Goal: Task Accomplishment & Management: Use online tool/utility

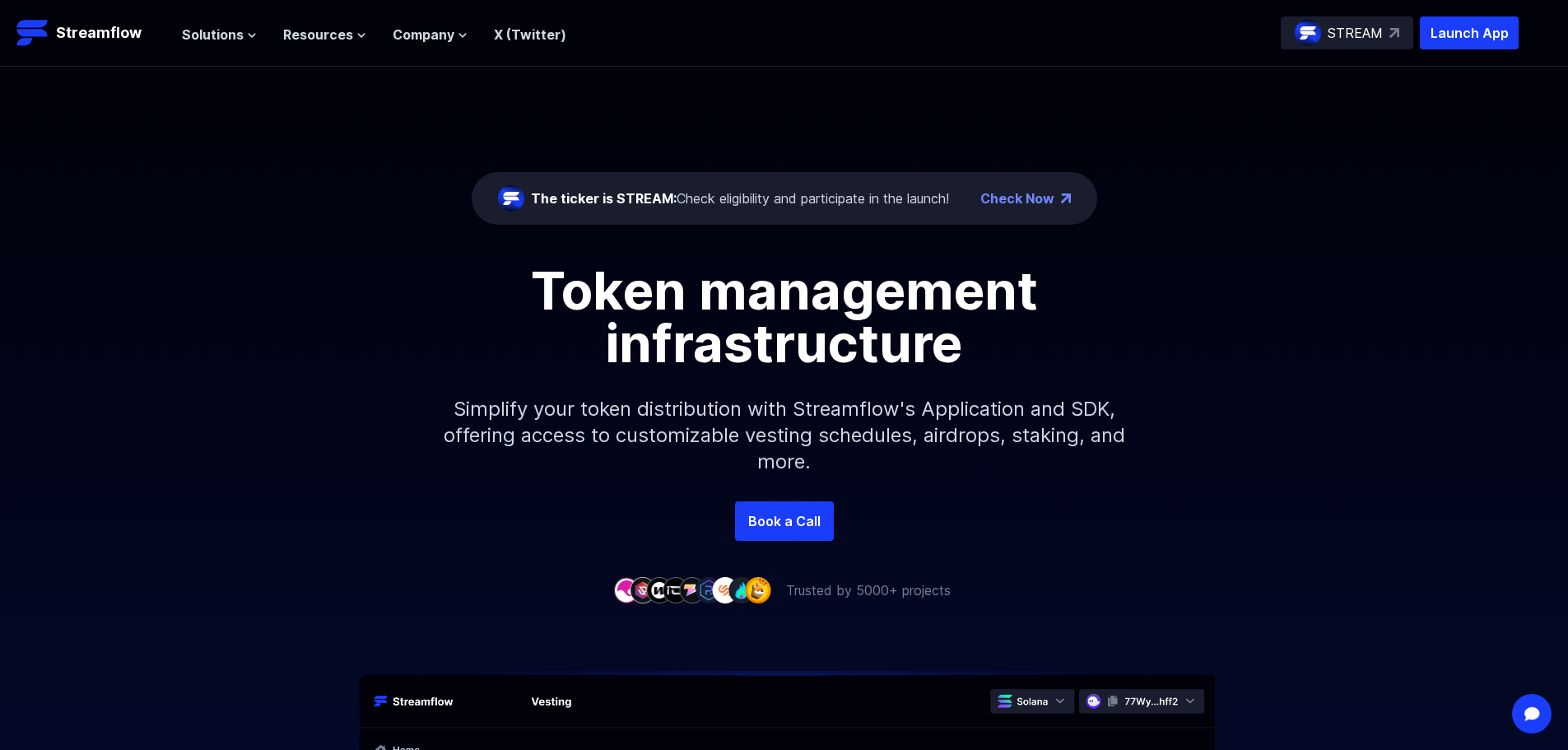
click at [828, 274] on h1 "Token management infrastructure" at bounding box center [784, 317] width 741 height 105
click at [845, 283] on h1 "Token management infrastructure" at bounding box center [784, 317] width 741 height 105
drag, startPoint x: 871, startPoint y: 292, endPoint x: 892, endPoint y: 295, distance: 21.2
click at [872, 292] on h1 "Token management infrastructure" at bounding box center [784, 317] width 741 height 105
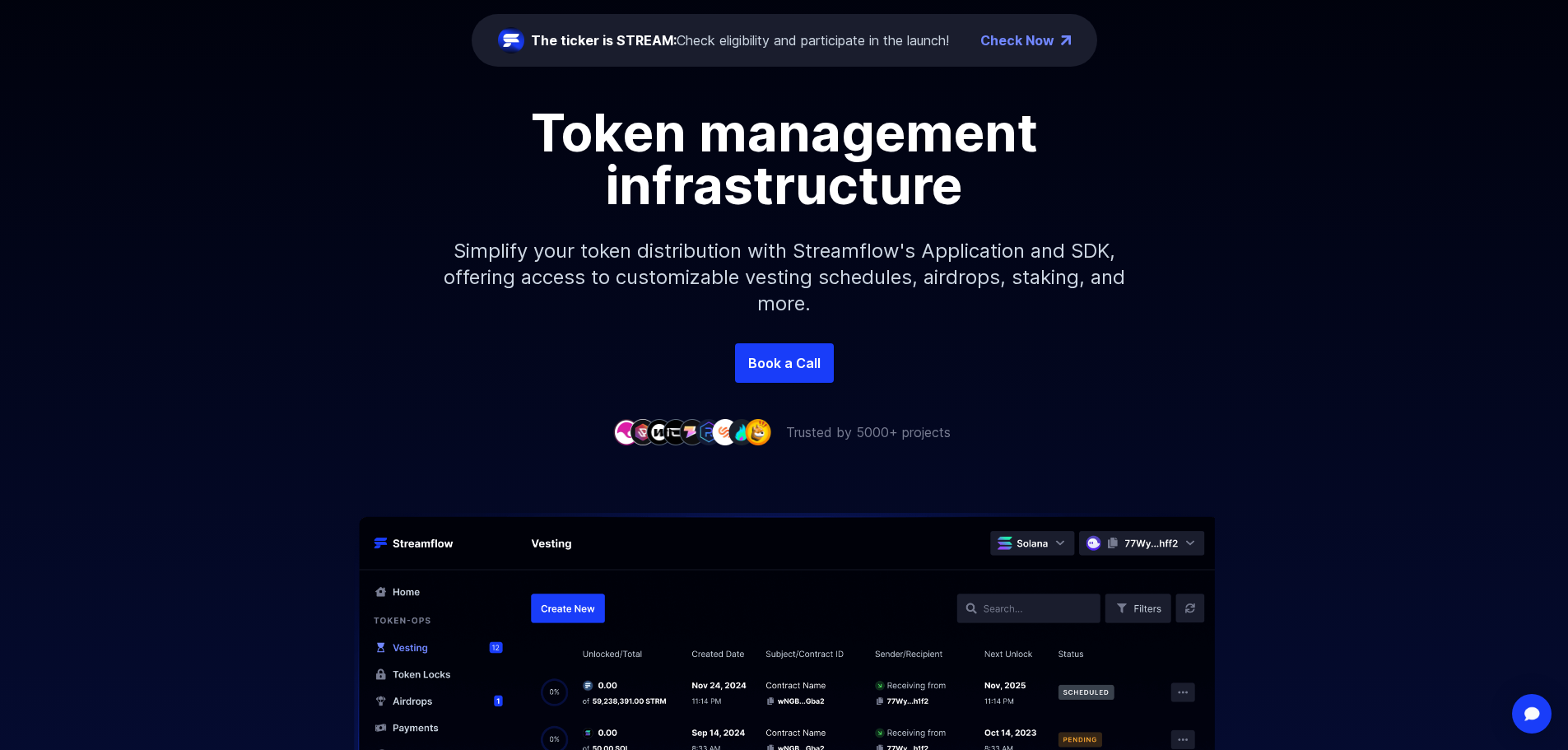
scroll to position [165, 0]
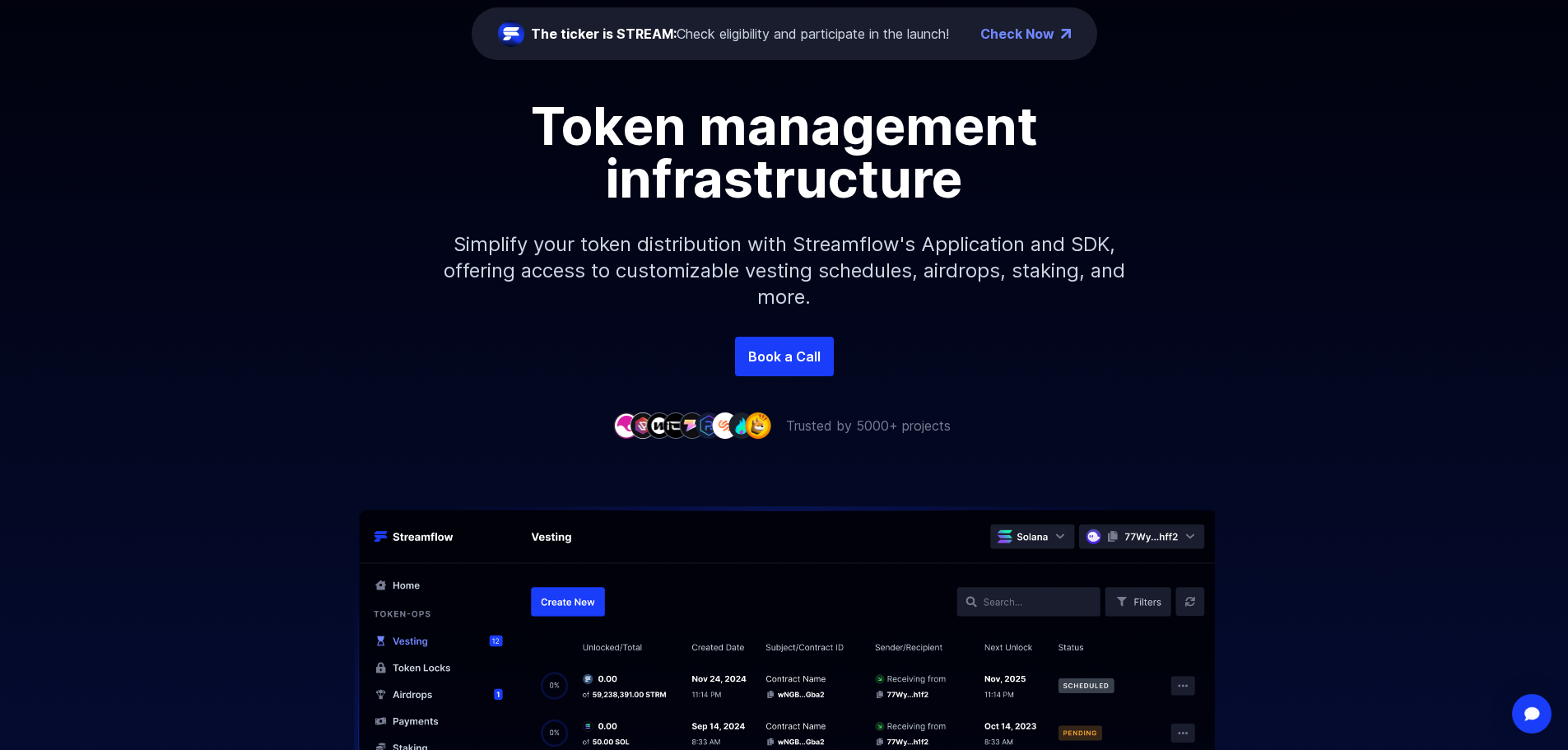
click at [842, 115] on h1 "Token management infrastructure" at bounding box center [784, 152] width 741 height 105
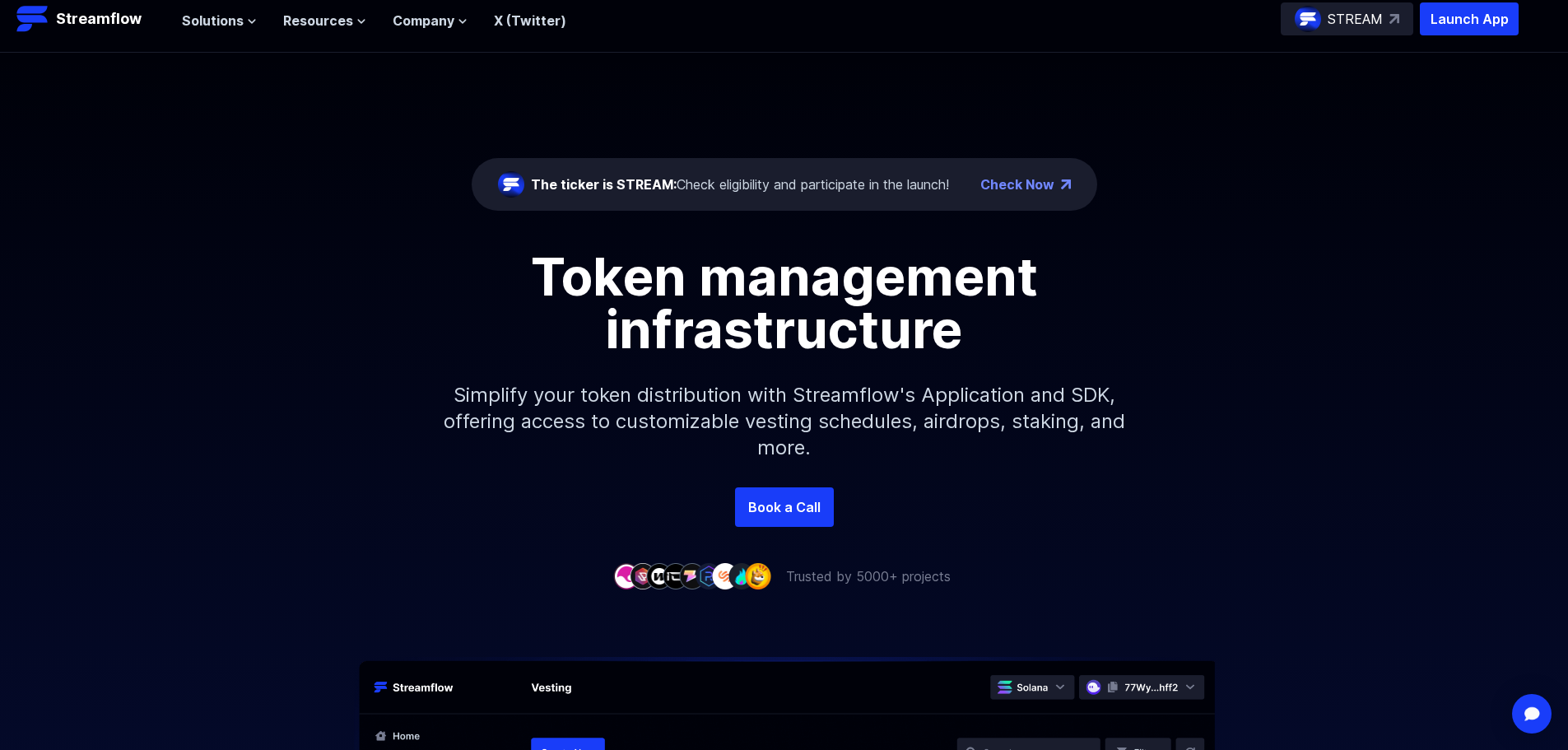
scroll to position [0, 0]
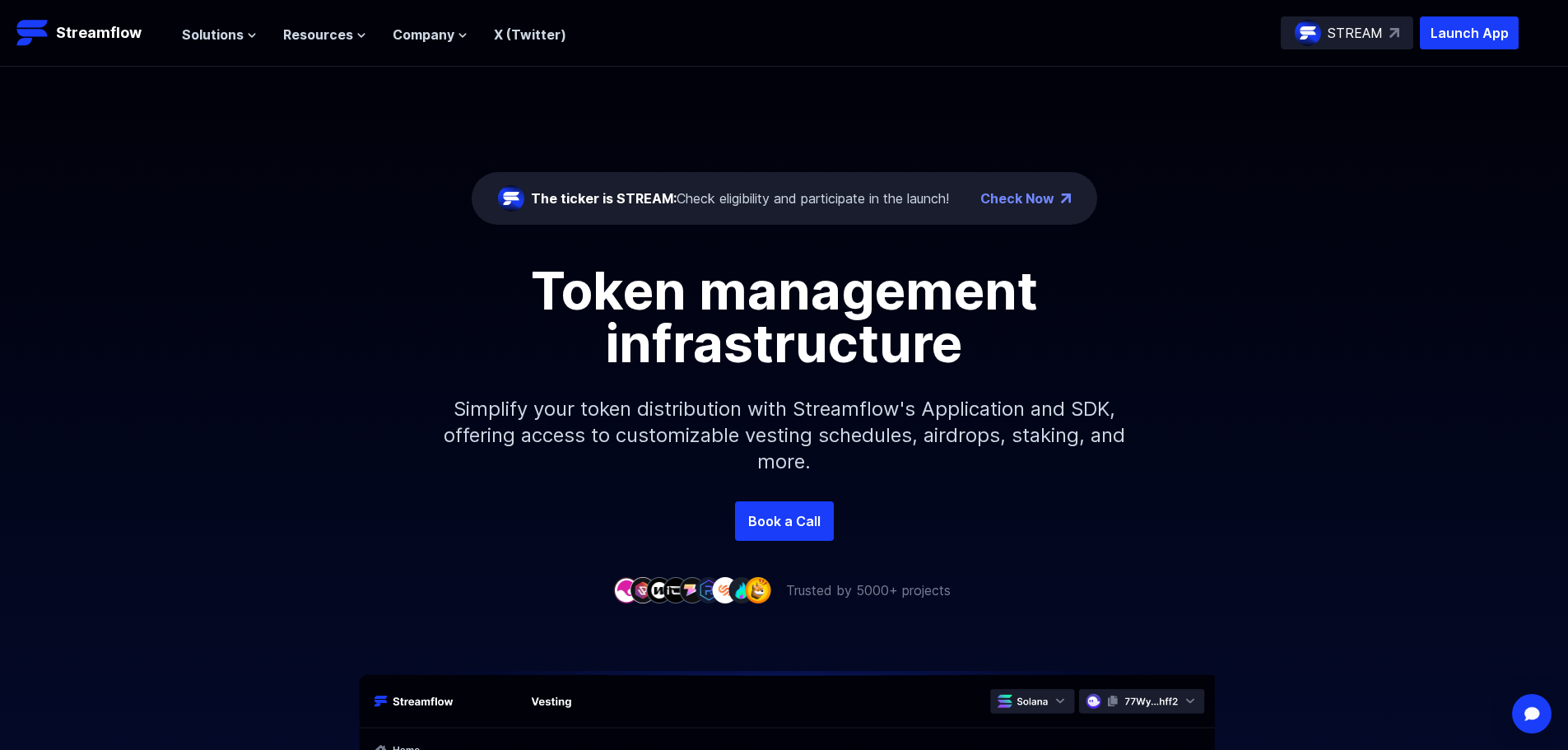
click at [917, 195] on div "The ticker is STREAM: Check eligibility and participate in the launch!" at bounding box center [740, 198] width 418 height 20
click at [247, 38] on icon at bounding box center [251, 35] width 10 height 10
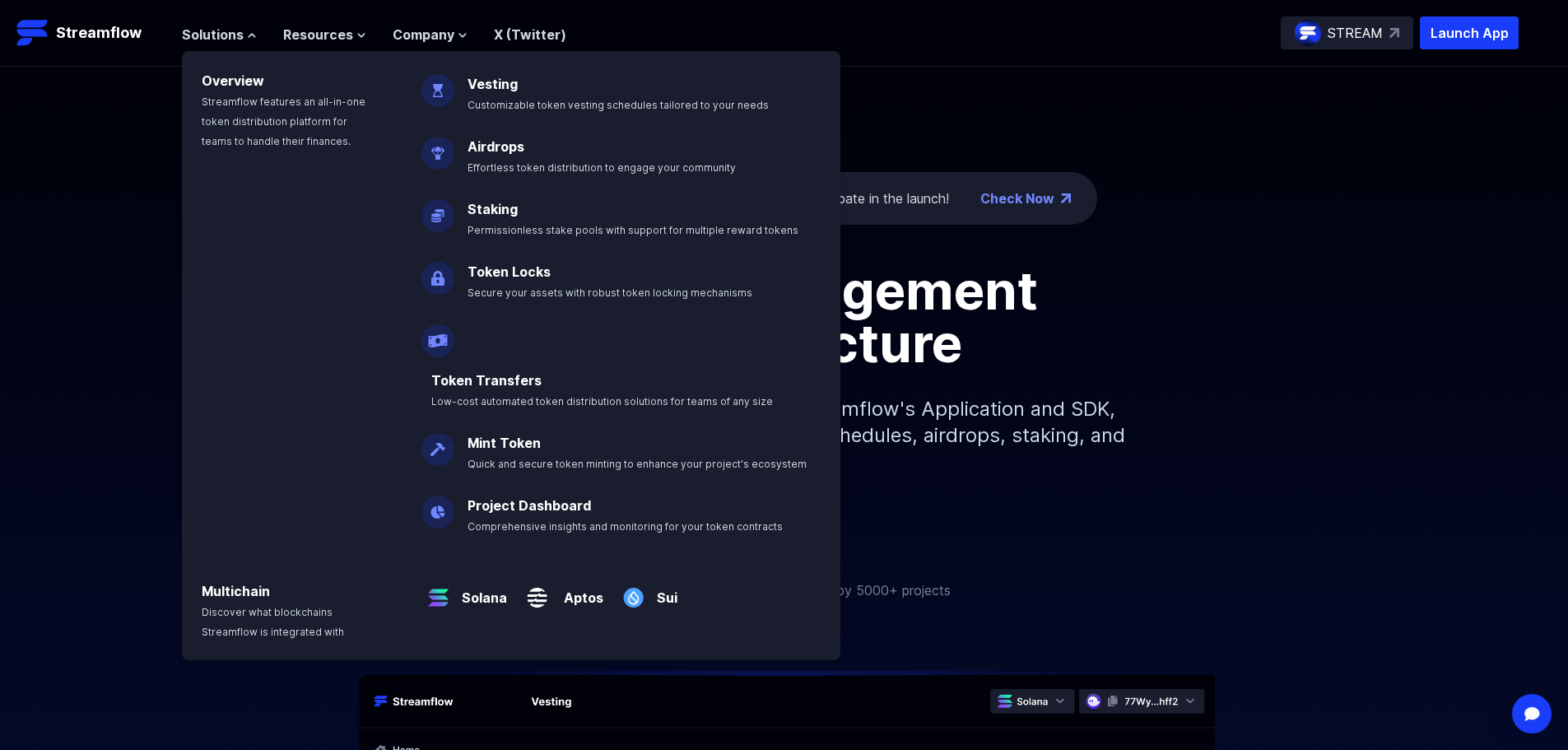
click at [315, 22] on nav "Solutions Overview Streamflow features an all-in-one token distribution platfor…" at bounding box center [374, 34] width 384 height 22
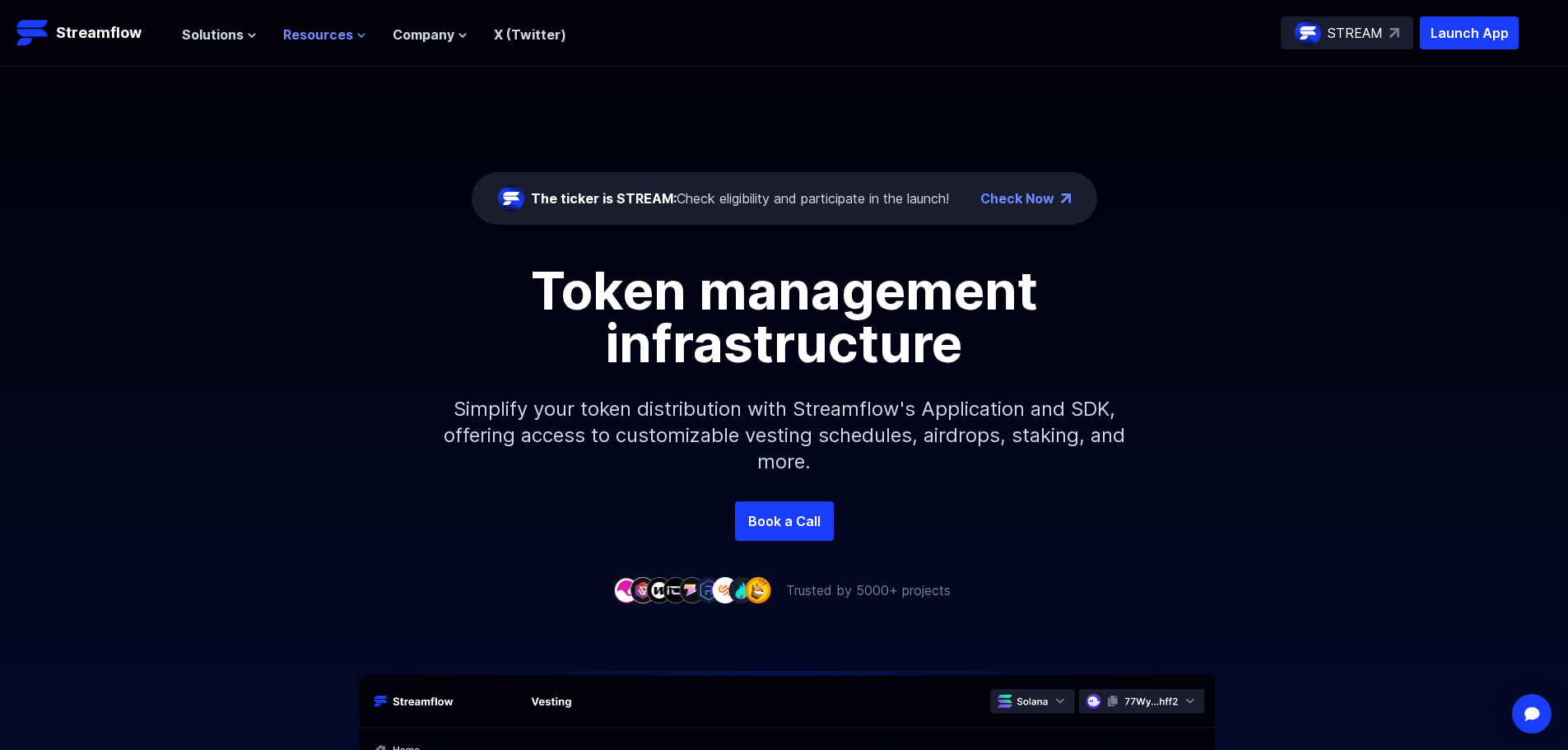
click at [323, 37] on span "Resources" at bounding box center [318, 34] width 70 height 20
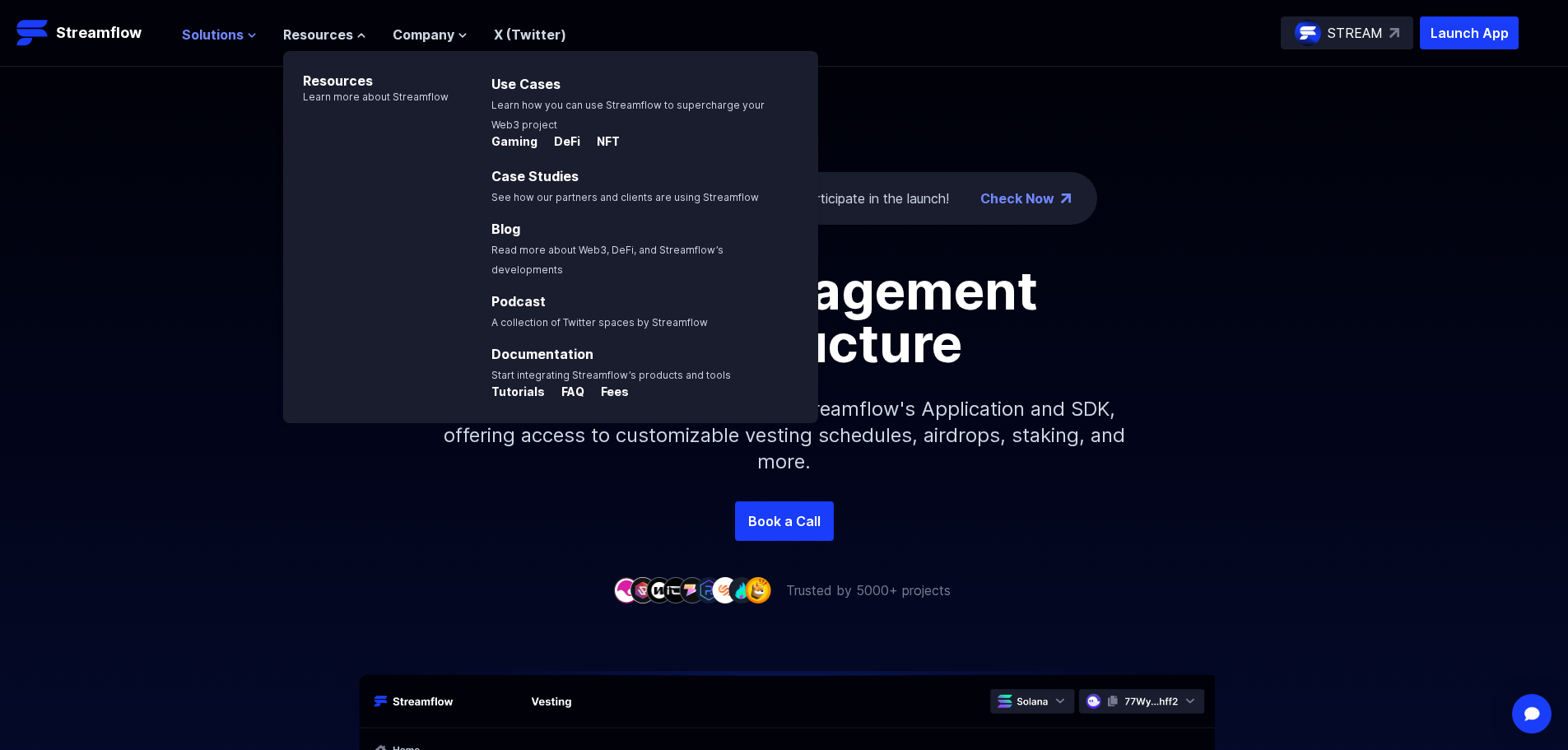
click at [199, 37] on span "Solutions" at bounding box center [213, 34] width 62 height 20
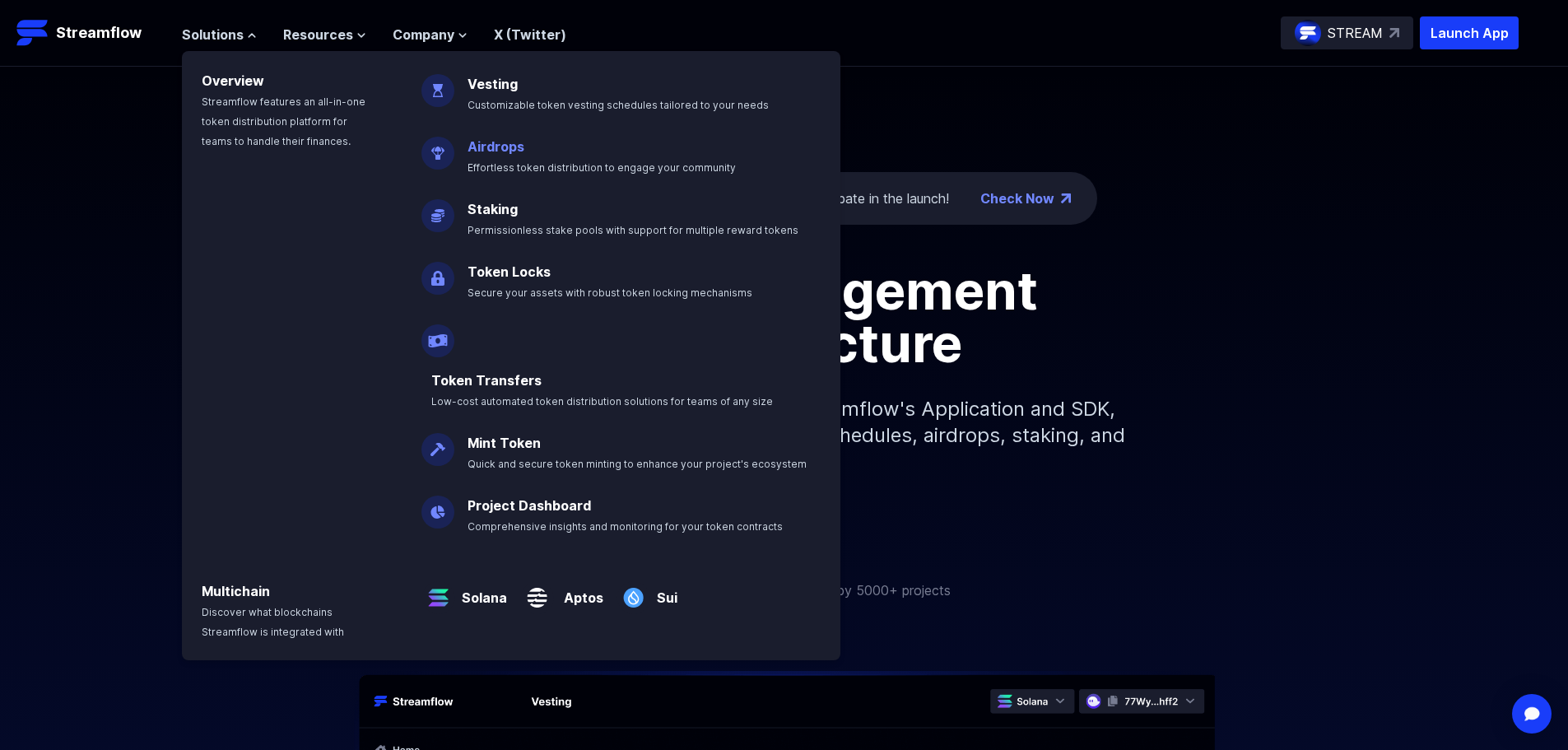
click at [489, 146] on link "Airdrops" at bounding box center [496, 146] width 57 height 17
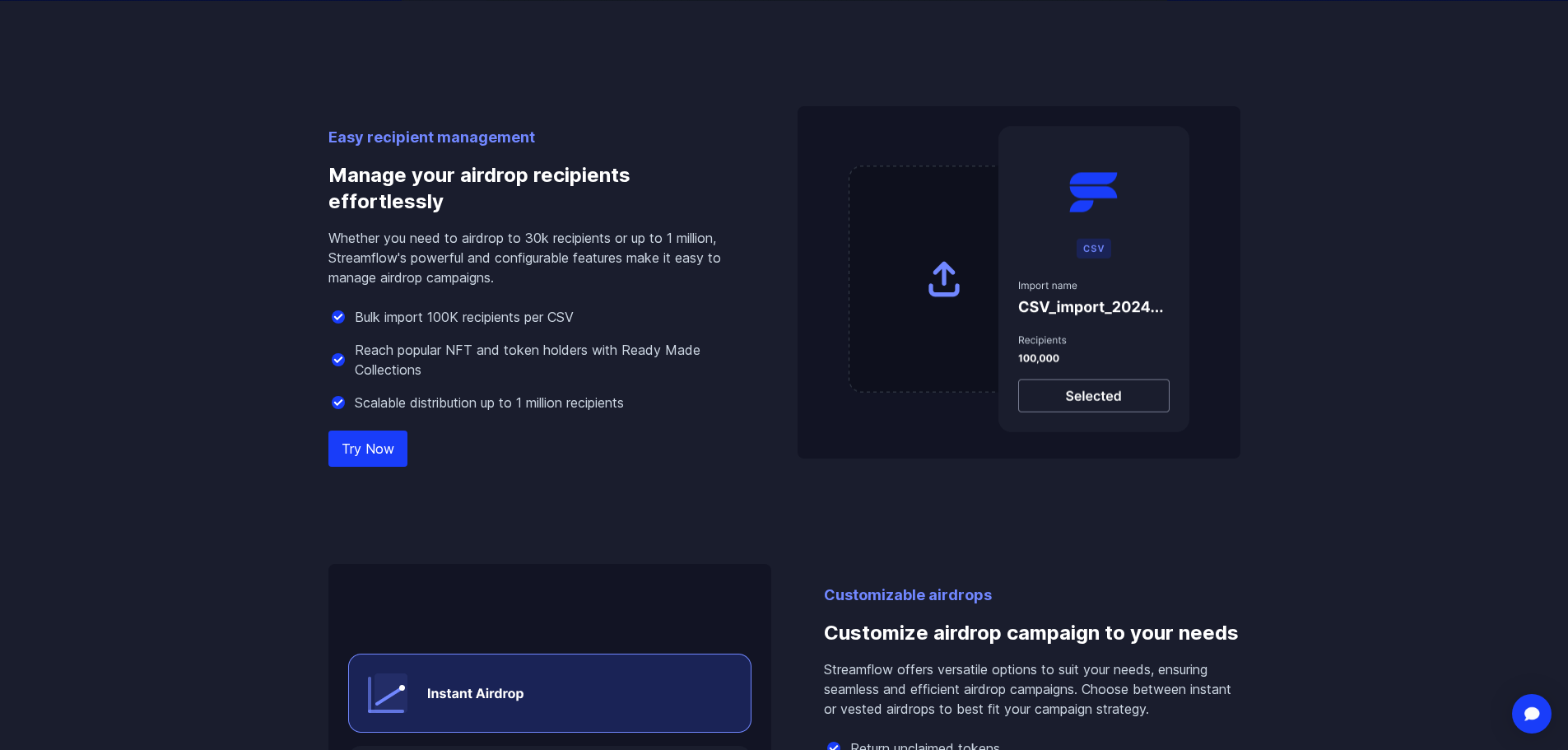
click at [381, 450] on link "Try Now" at bounding box center [368, 448] width 79 height 37
